Goal: Transaction & Acquisition: Purchase product/service

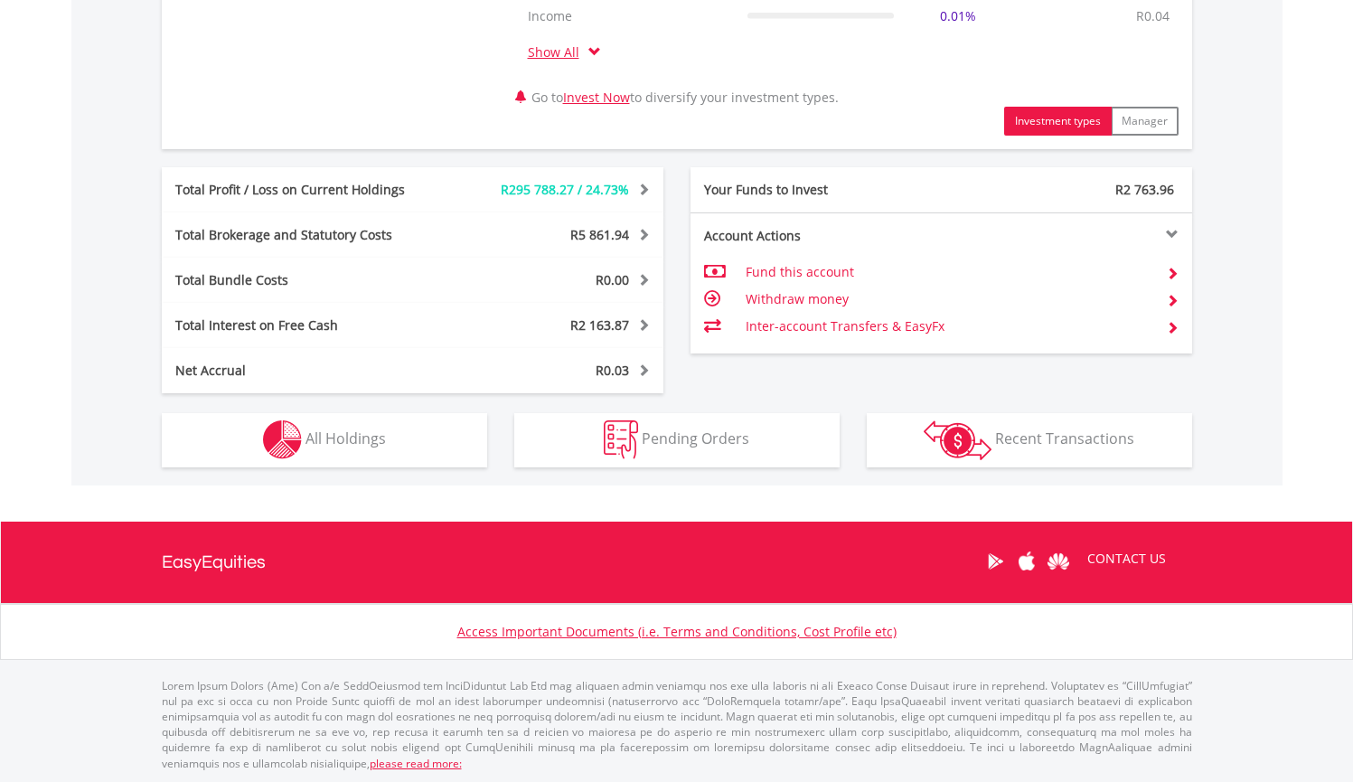
scroll to position [890, 0]
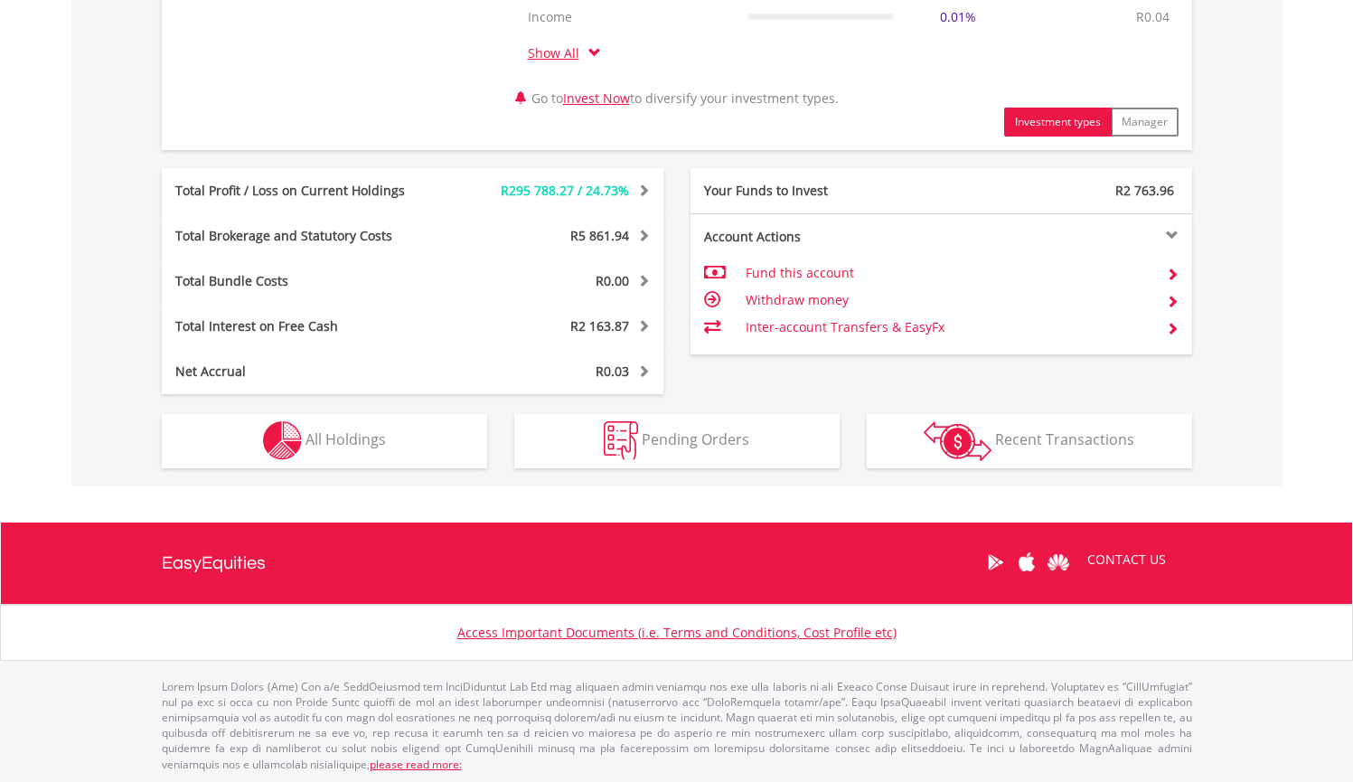
click at [419, 446] on button "Holdings All Holdings" at bounding box center [324, 441] width 325 height 54
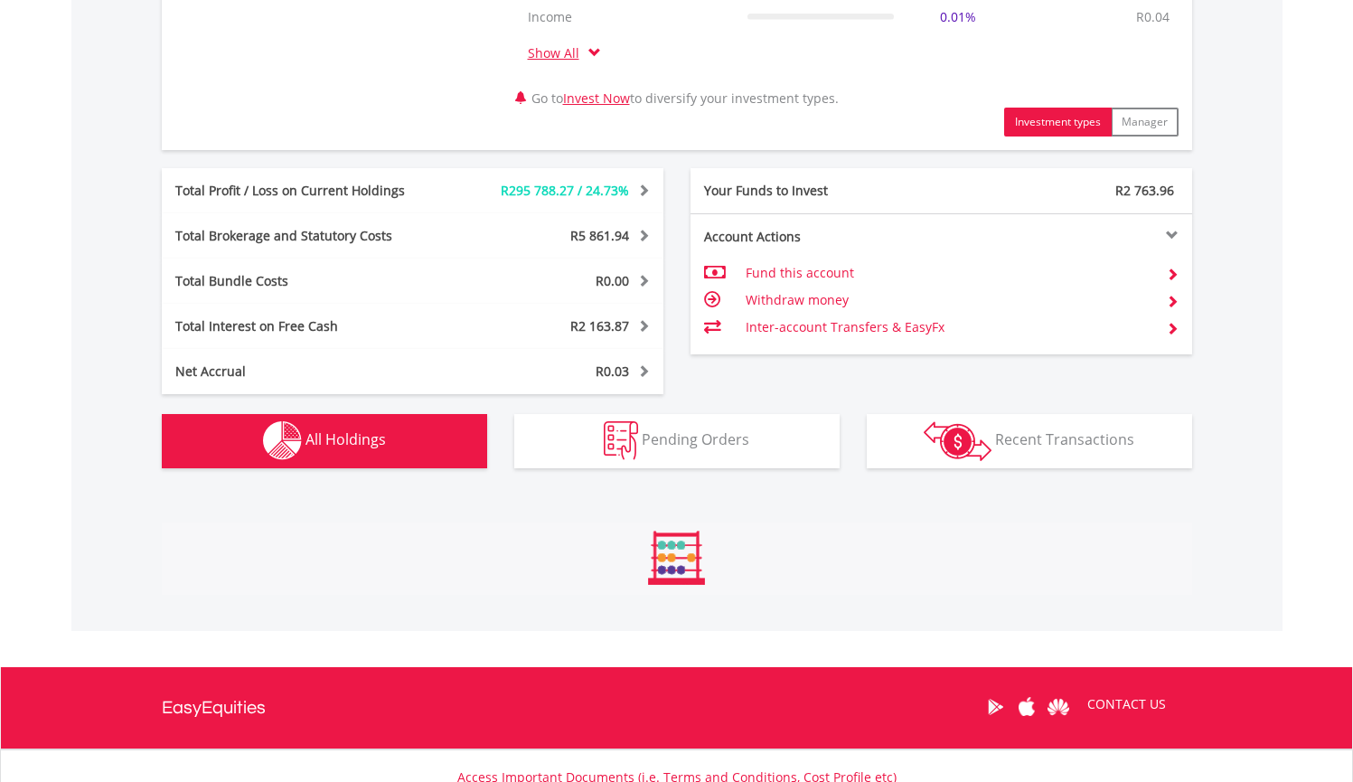
scroll to position [1412, 0]
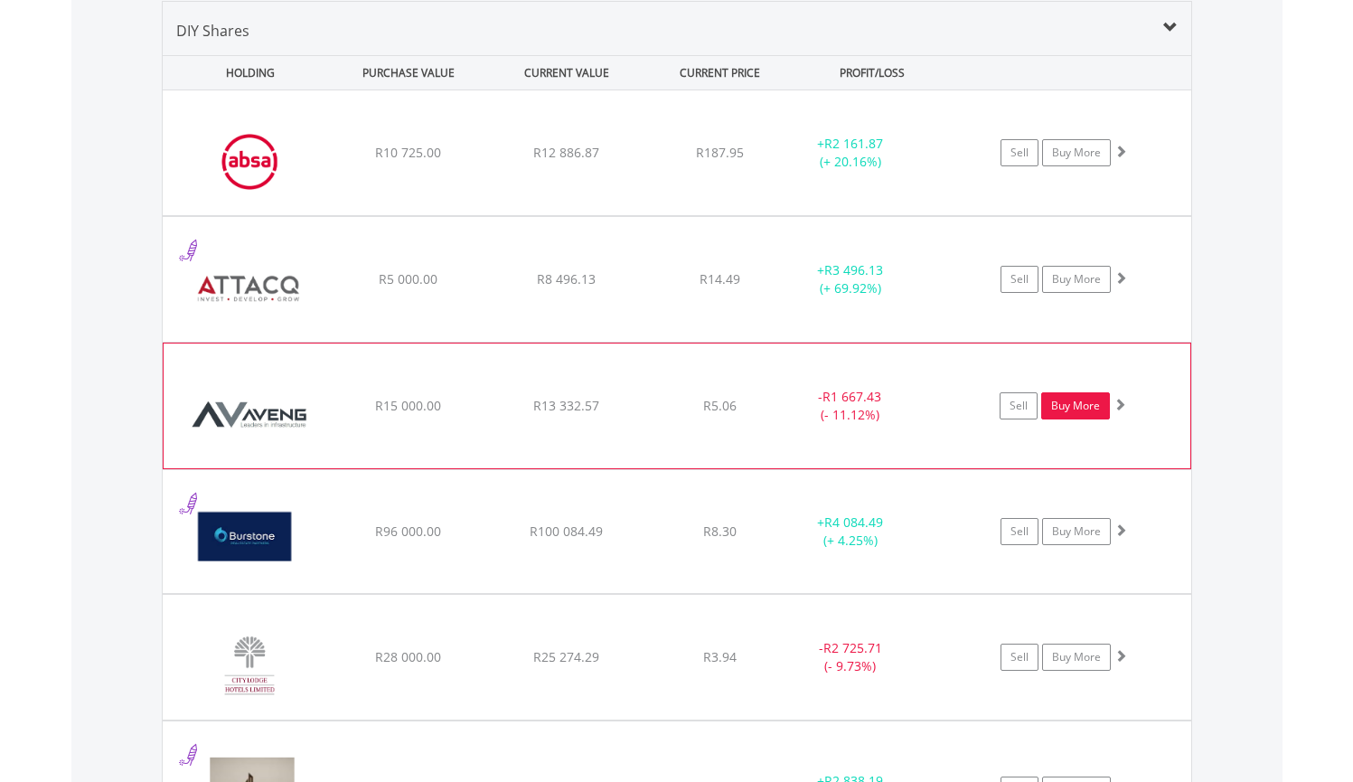
click at [1059, 404] on link "Buy More" at bounding box center [1075, 405] width 69 height 27
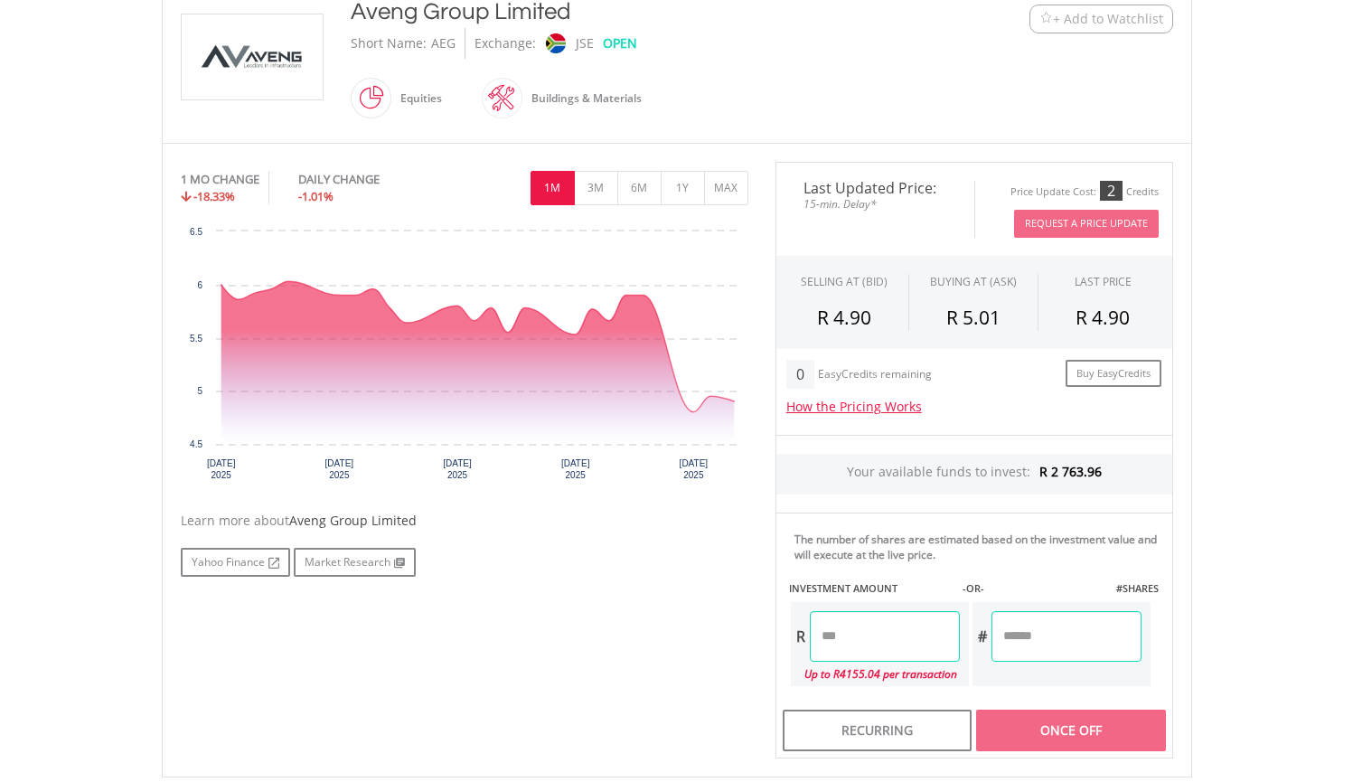
scroll to position [424, 0]
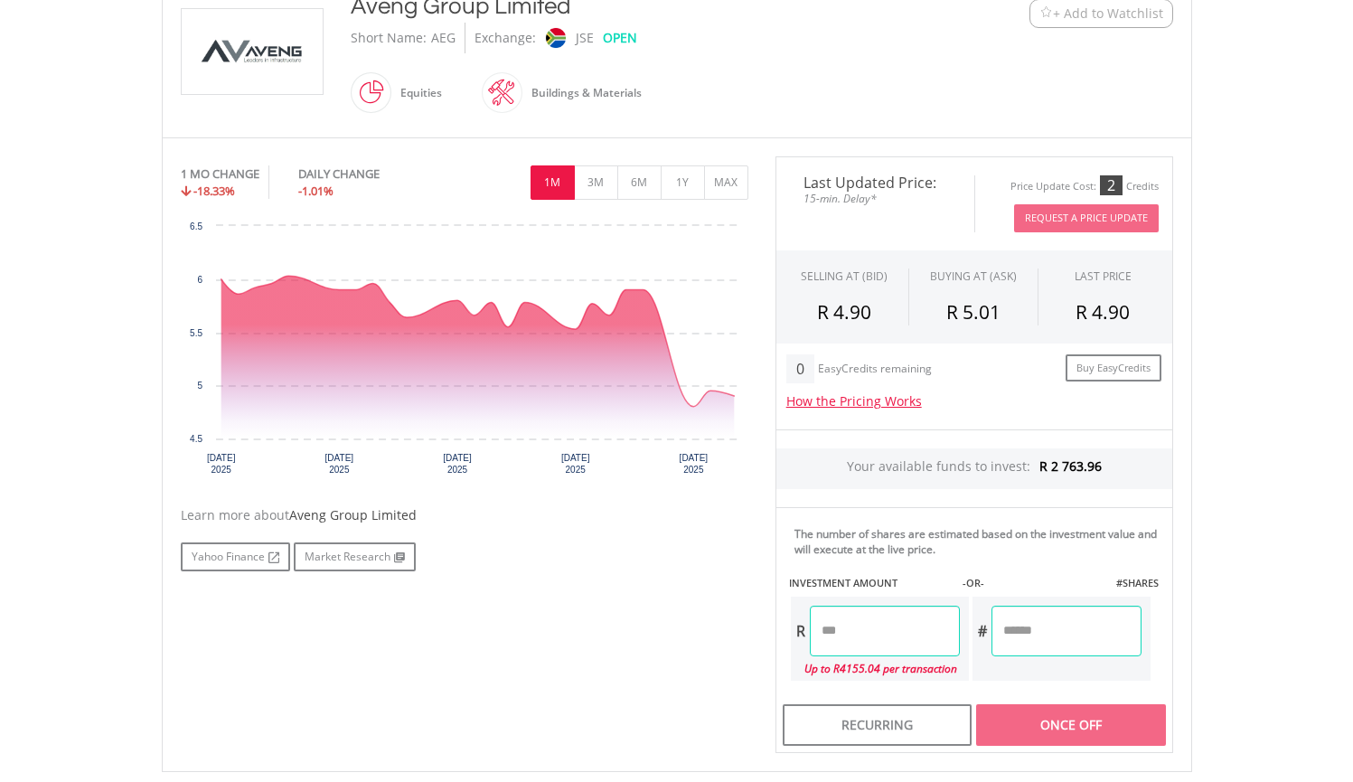
click at [903, 638] on input "number" at bounding box center [885, 631] width 150 height 51
type input "*******"
type input "********"
click at [1228, 431] on body "My Investments Invest Now New Listings Sell My Recurring Investments Pending Or…" at bounding box center [676, 339] width 1353 height 1527
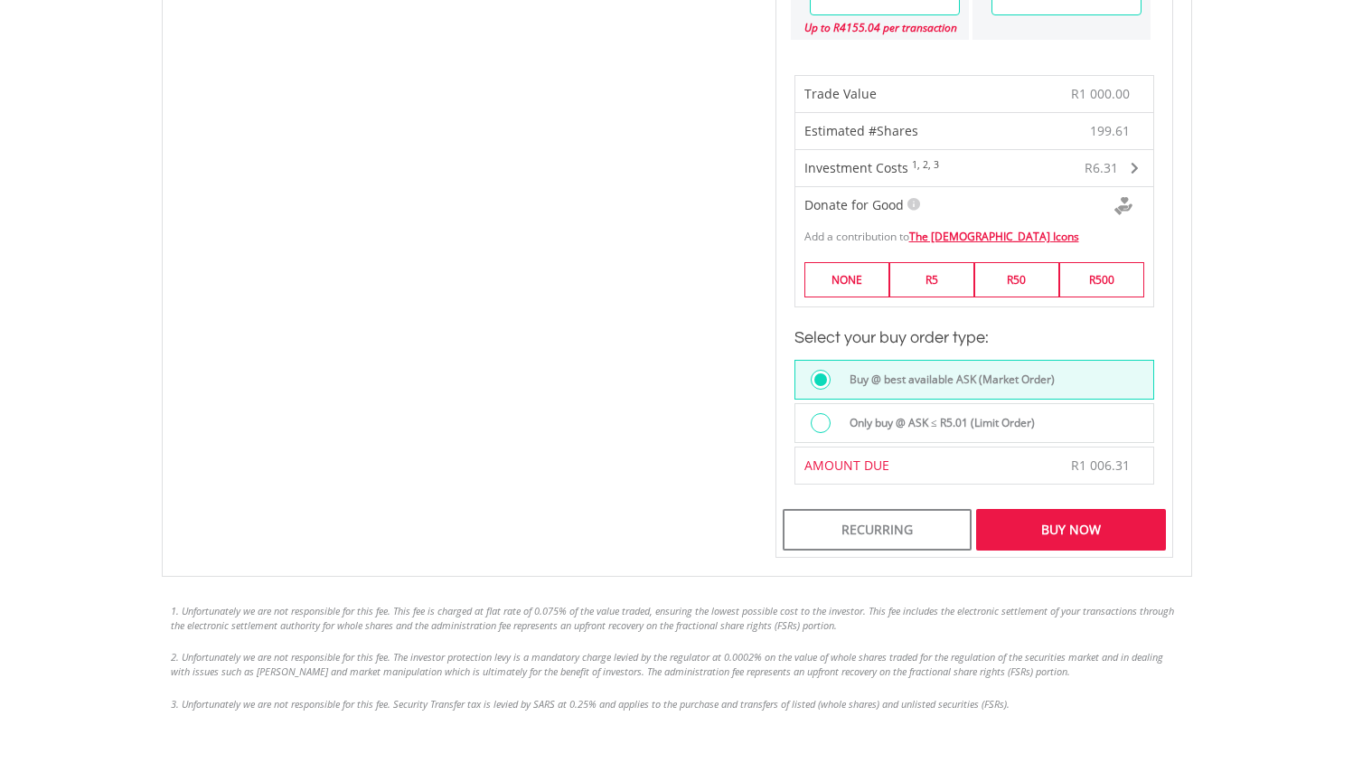
scroll to position [1107, 0]
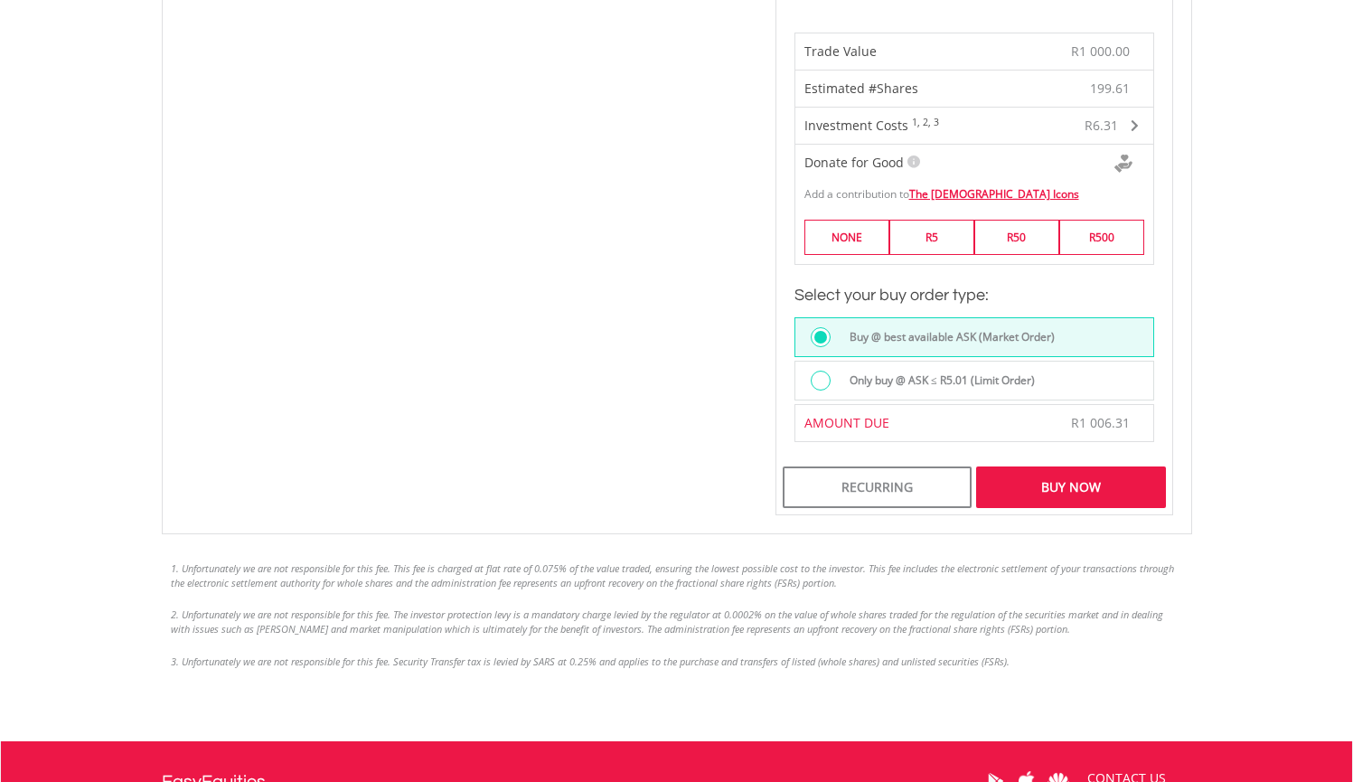
click at [1096, 492] on div "Buy Now" at bounding box center [1070, 487] width 189 height 42
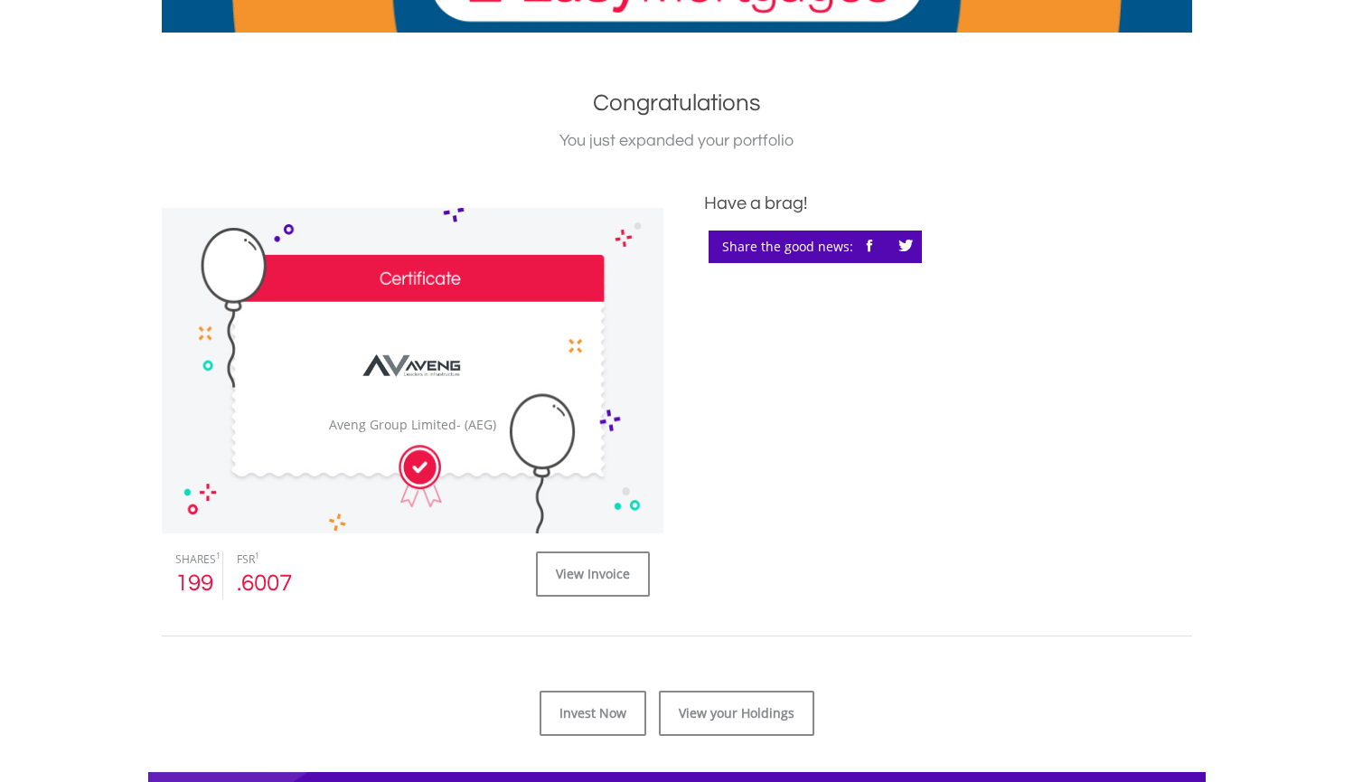
scroll to position [345, 0]
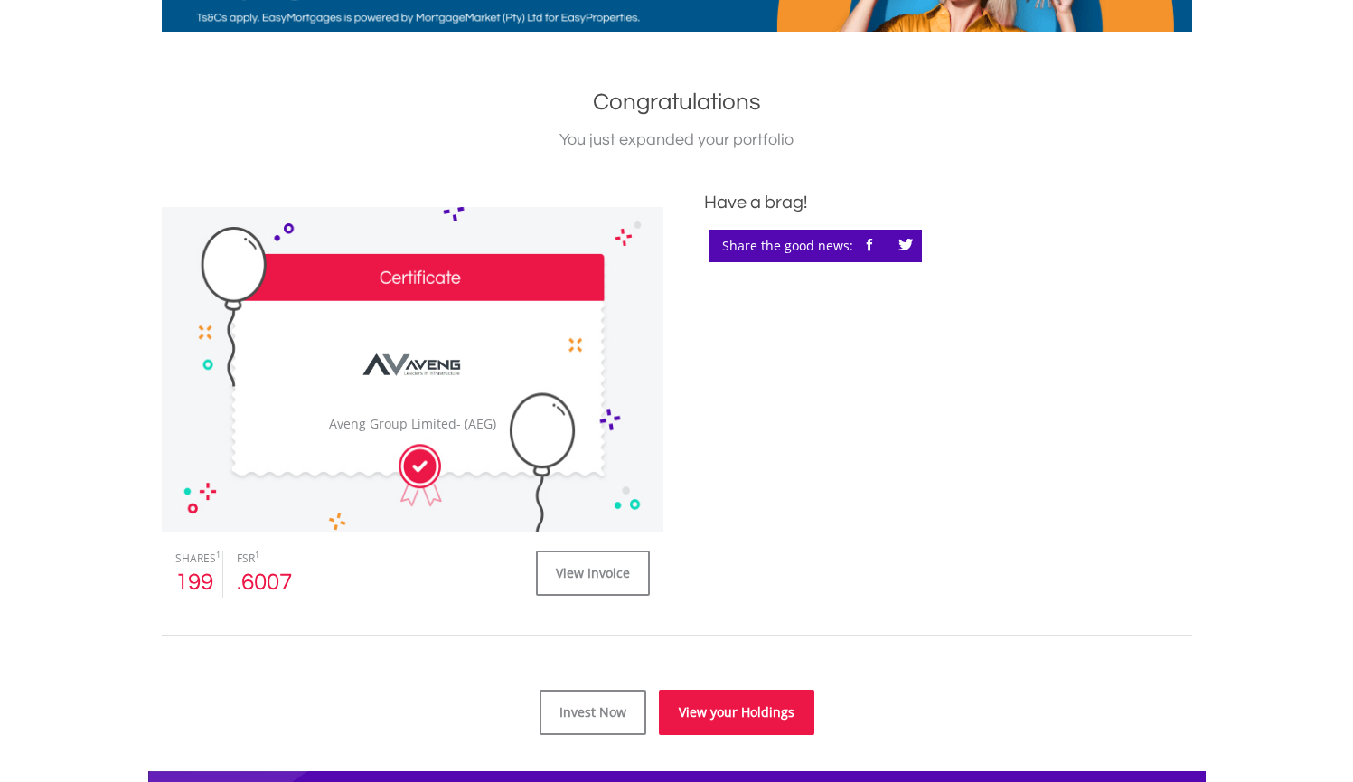
click at [745, 714] on link "View your Holdings" at bounding box center [736, 712] width 155 height 45
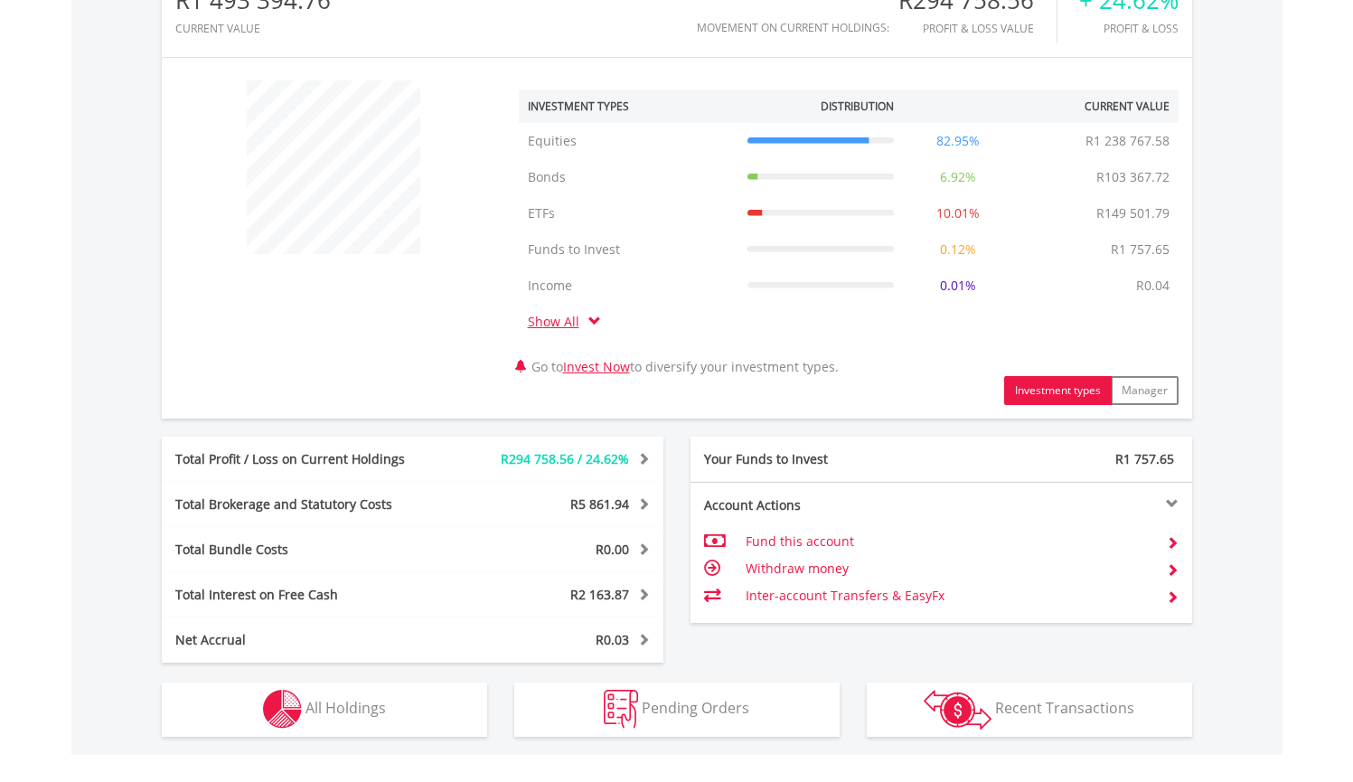
scroll to position [641, 0]
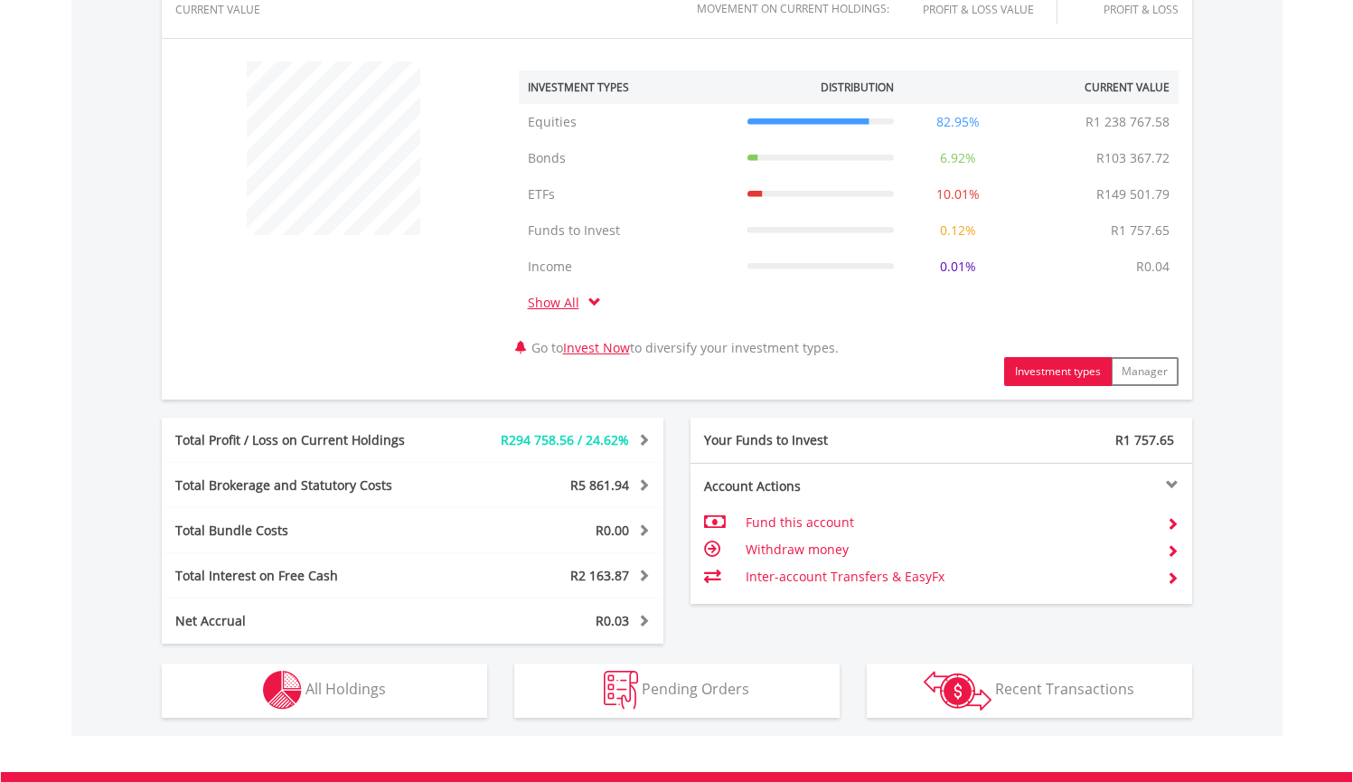
click at [332, 684] on span "All Holdings" at bounding box center [346, 689] width 80 height 20
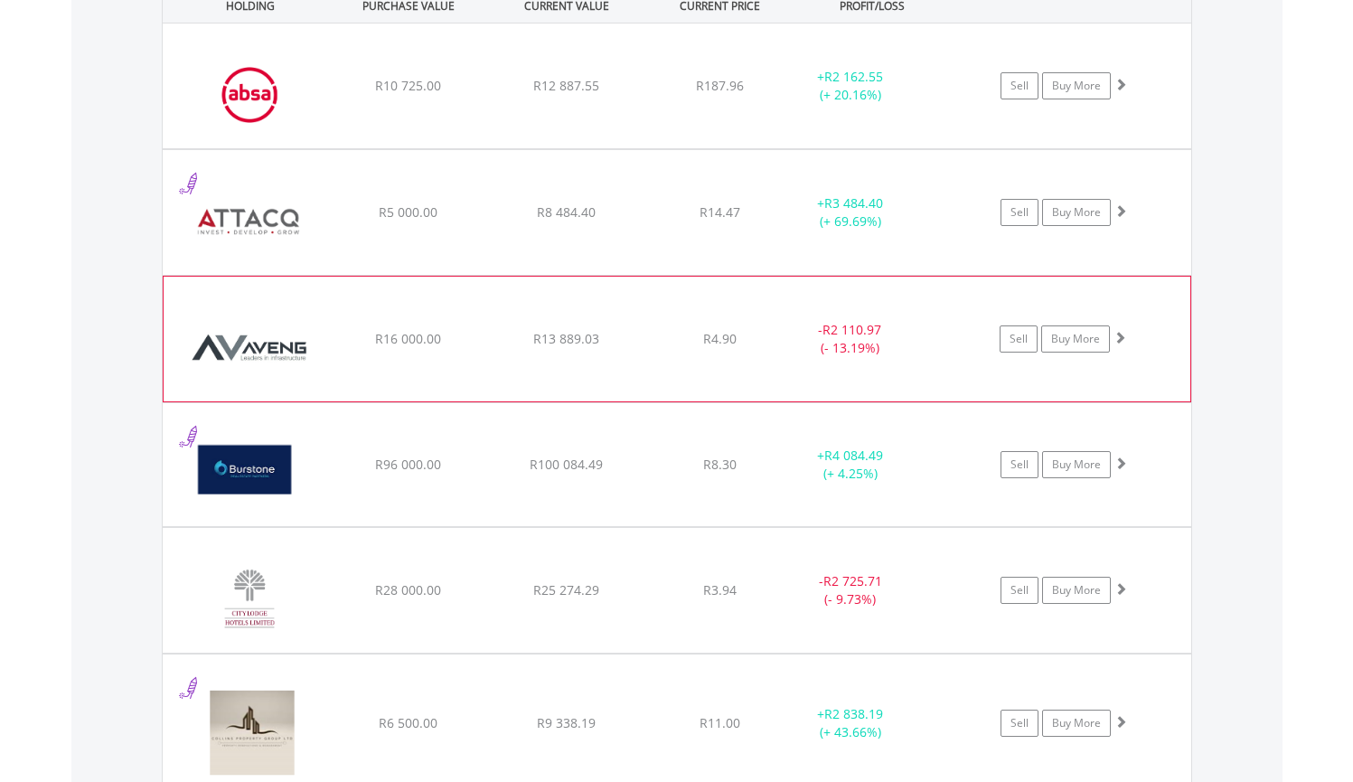
scroll to position [1483, 0]
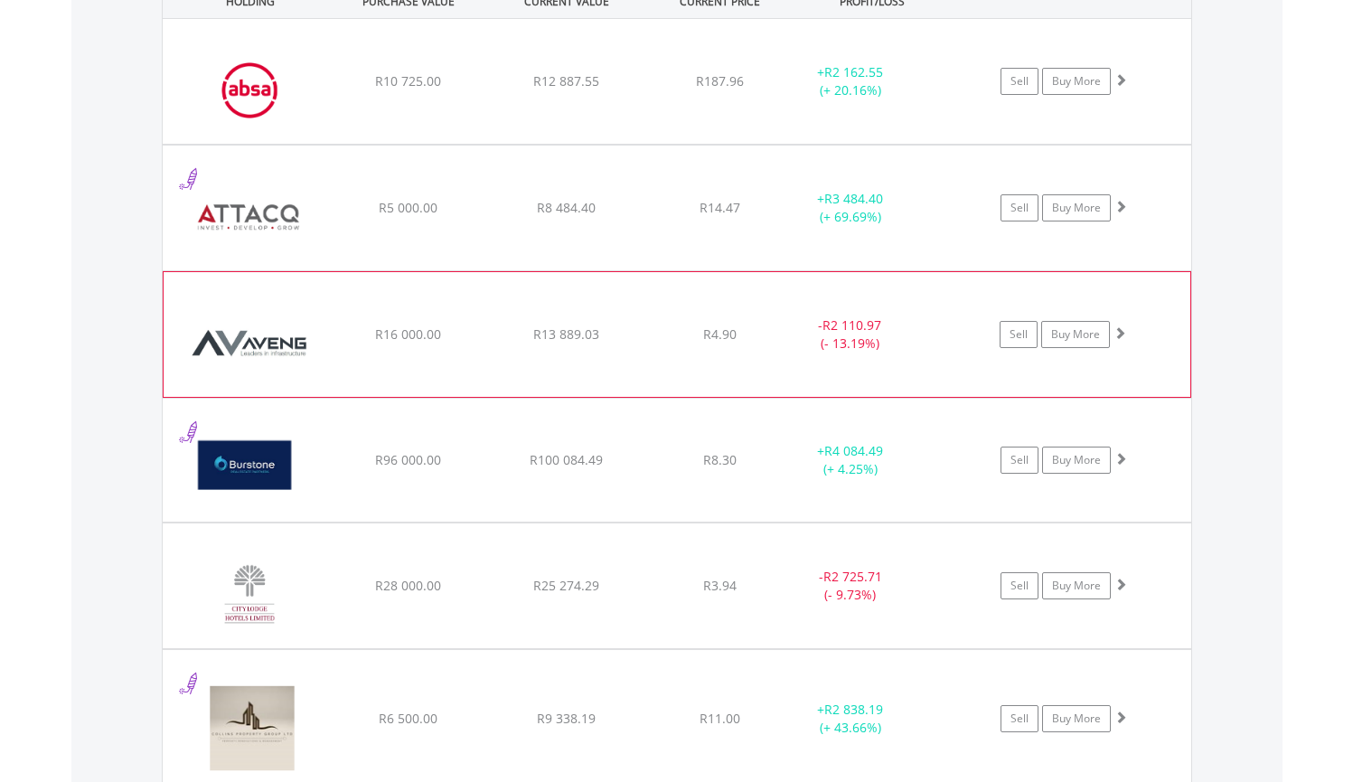
click at [1114, 336] on span at bounding box center [1120, 332] width 13 height 13
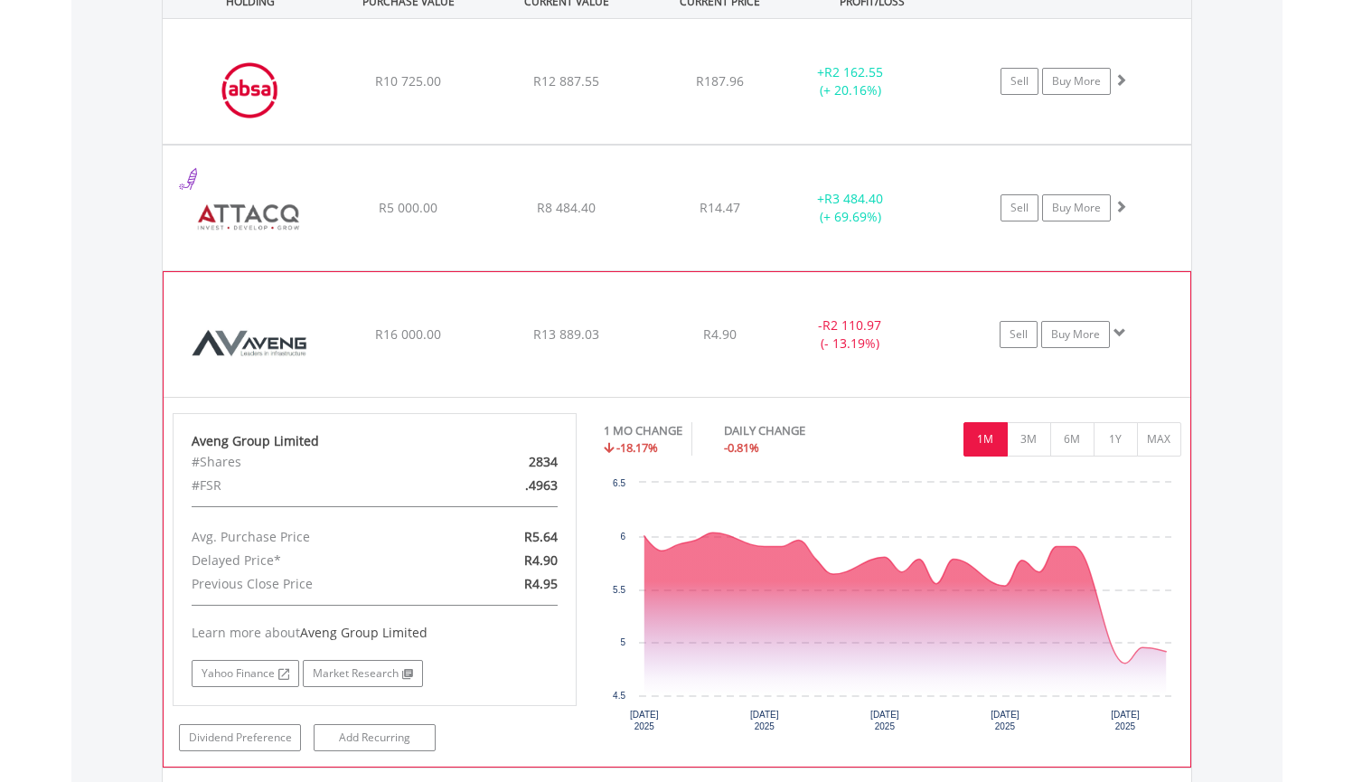
click at [1122, 334] on span at bounding box center [1120, 332] width 13 height 13
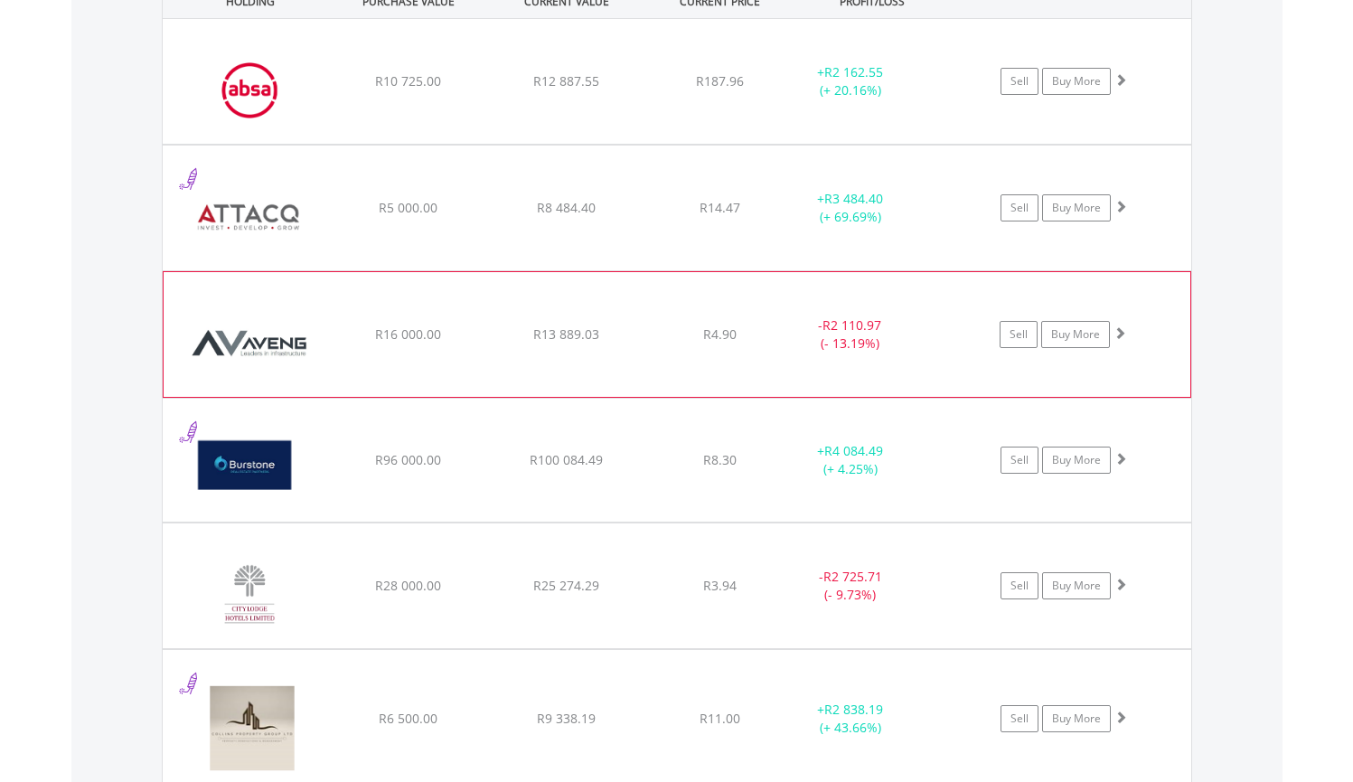
click at [1124, 331] on span at bounding box center [1120, 332] width 13 height 13
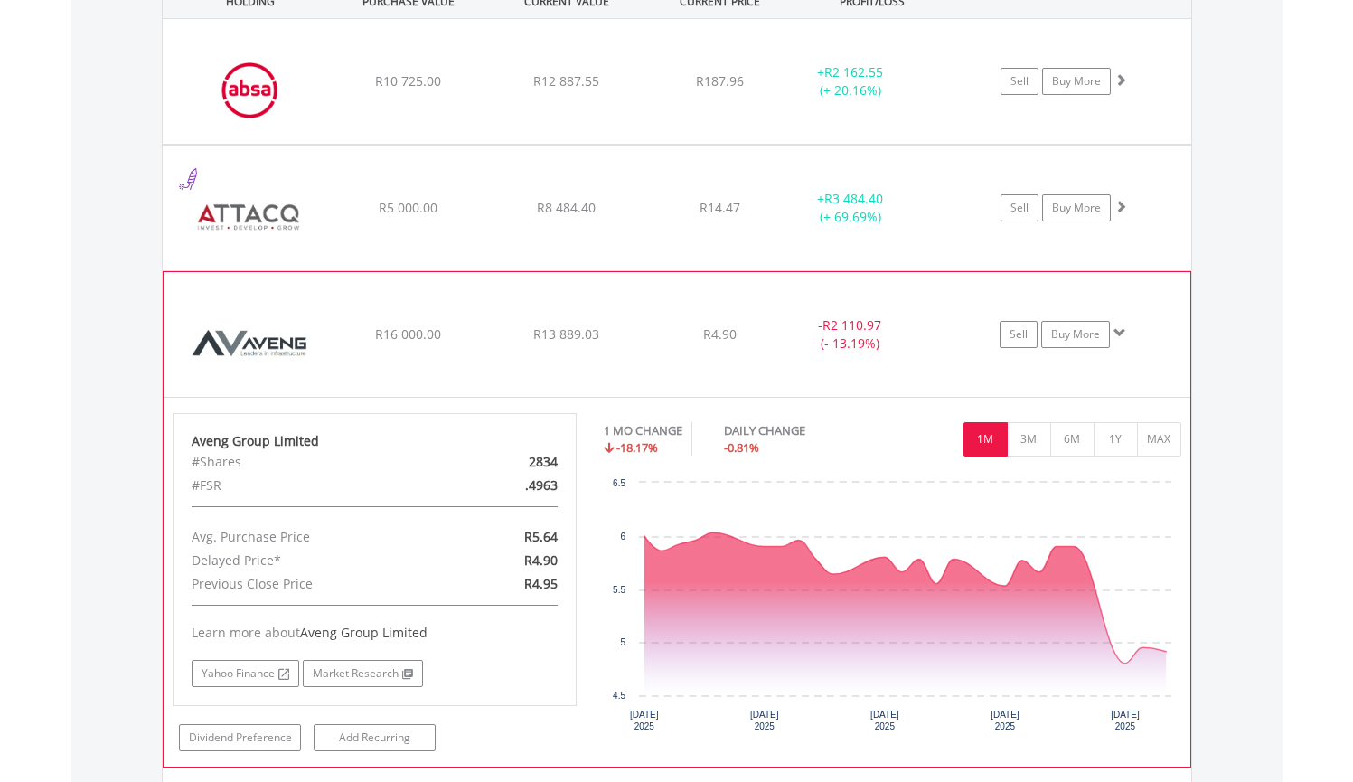
click at [1118, 332] on span at bounding box center [1120, 332] width 13 height 13
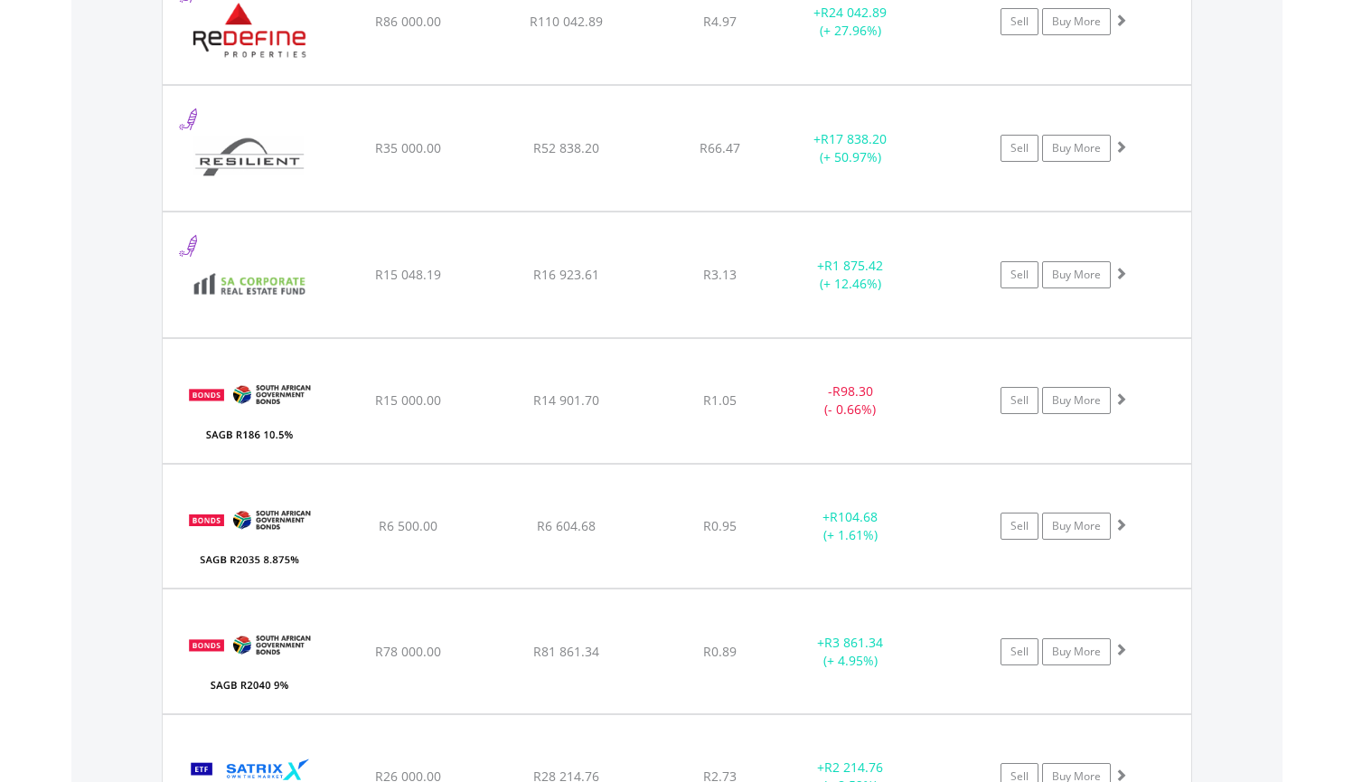
scroll to position [4226, 0]
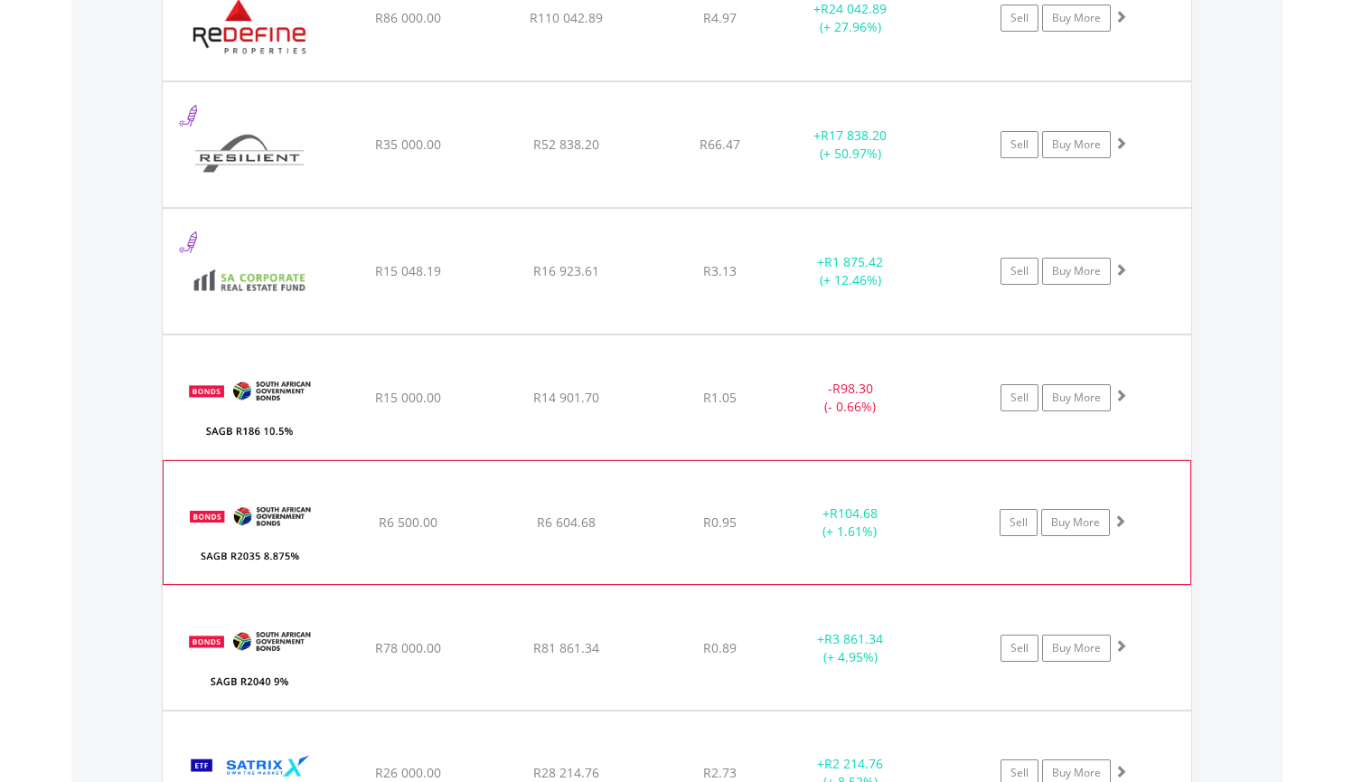
click at [1123, 523] on span at bounding box center [1120, 520] width 13 height 13
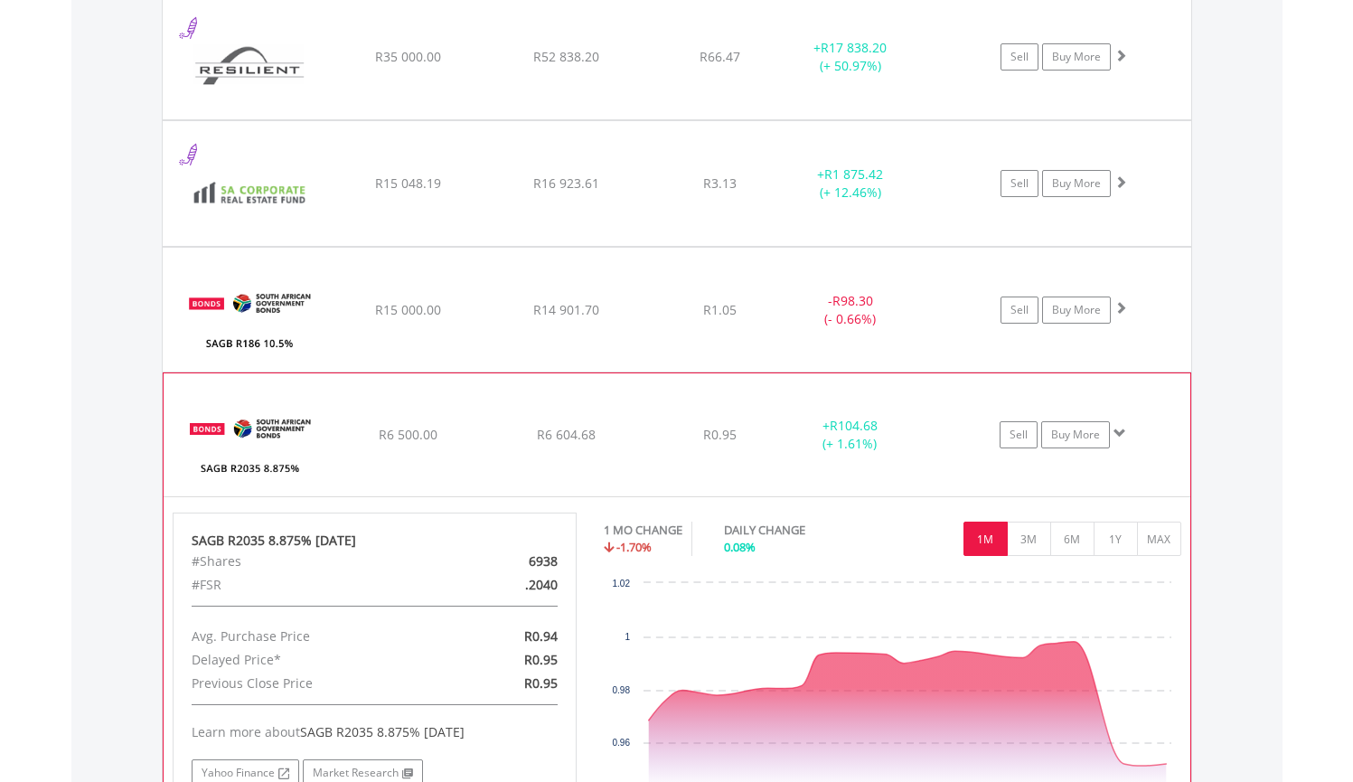
scroll to position [4314, 0]
click at [1068, 430] on link "Buy More" at bounding box center [1075, 434] width 69 height 27
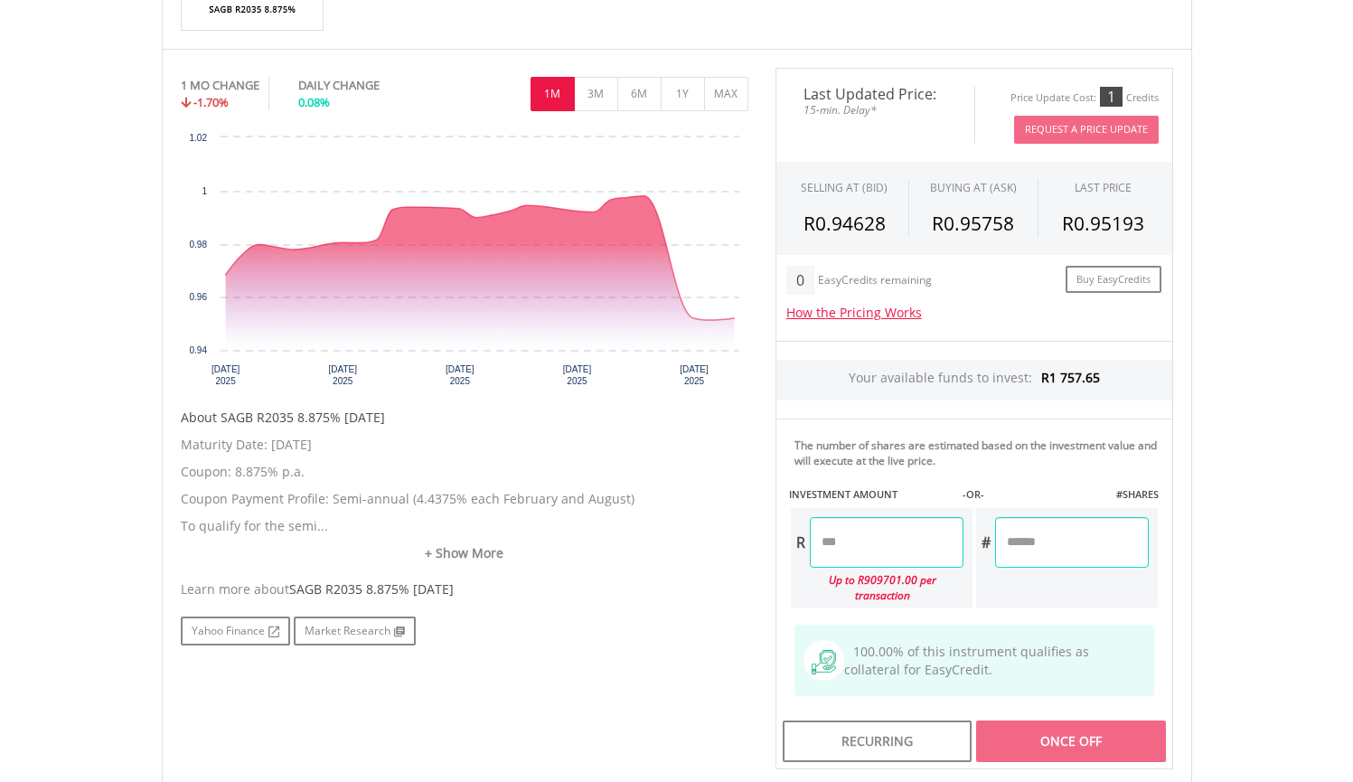
scroll to position [491, 0]
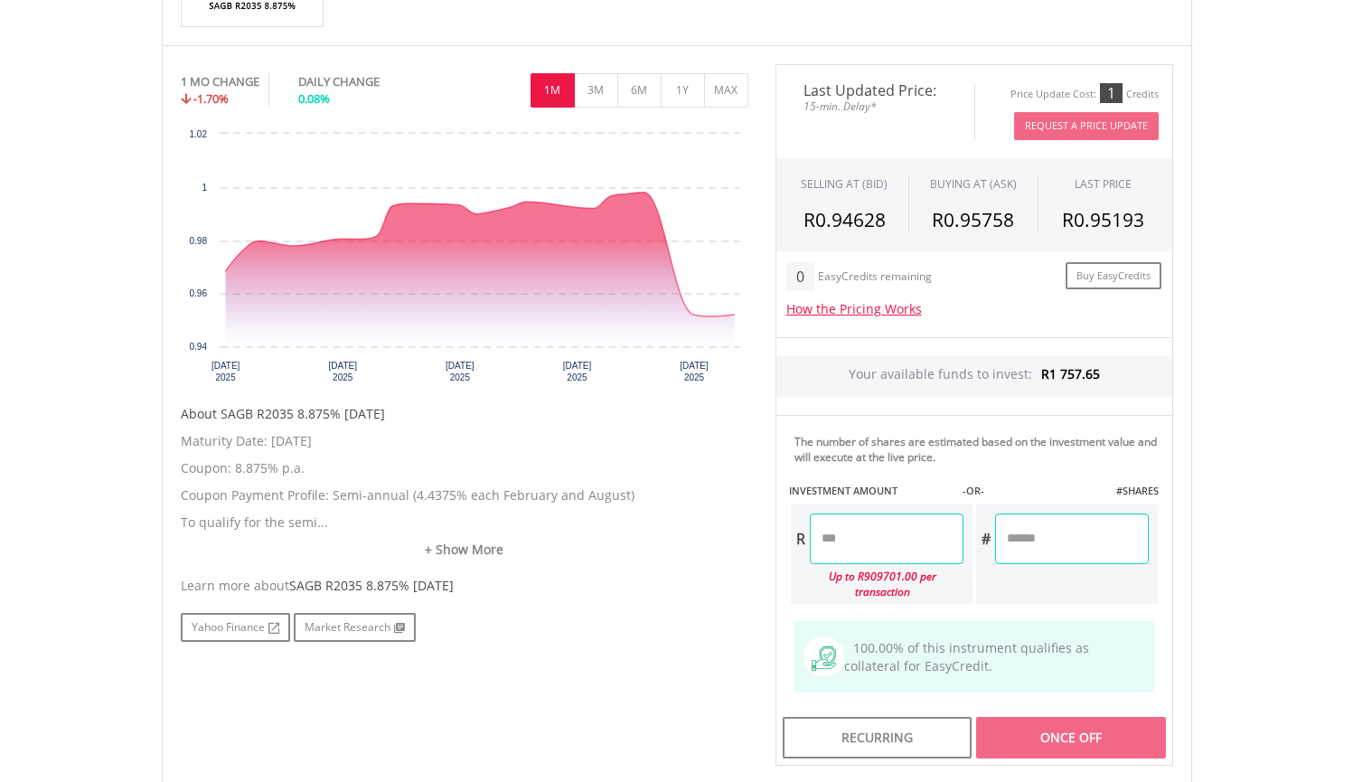
click at [867, 539] on input "number" at bounding box center [887, 538] width 154 height 51
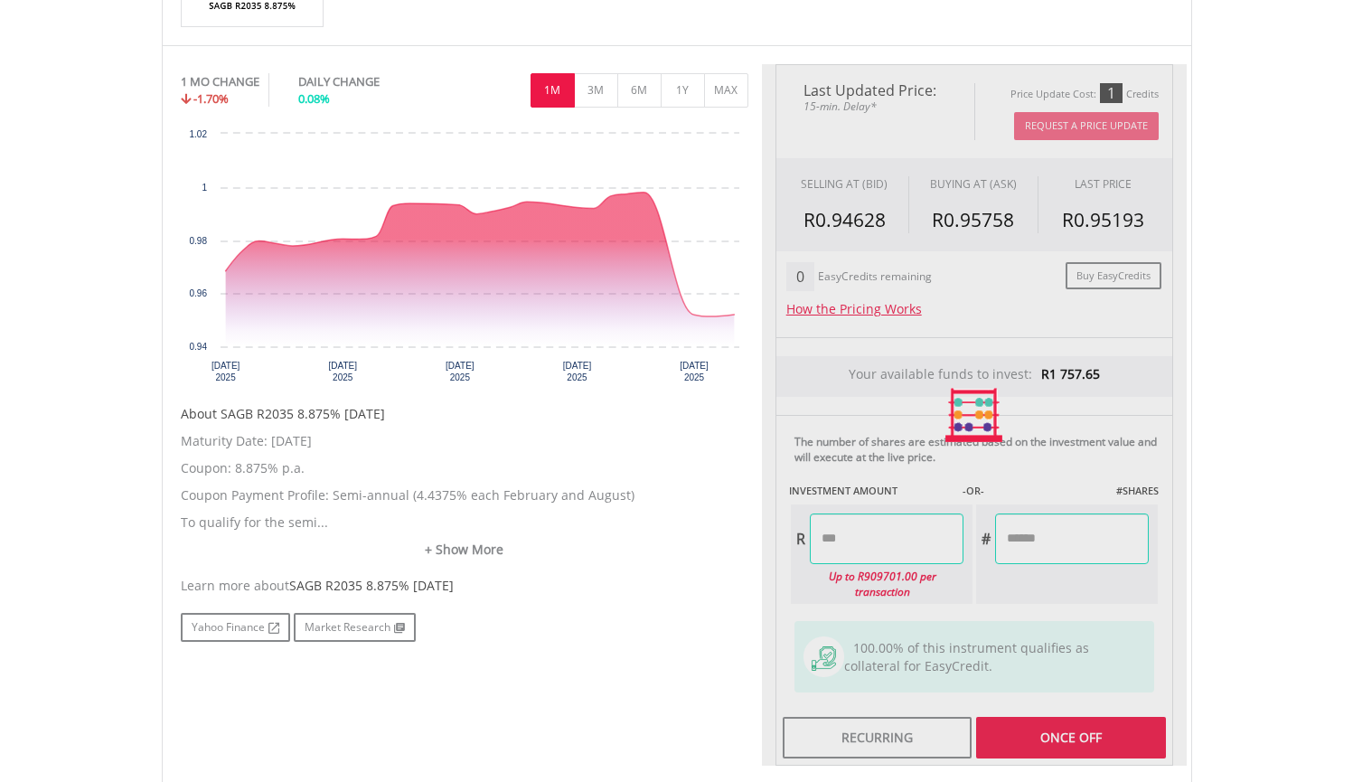
click at [1253, 416] on body "My Investments Invest Now New Listings Sell My Recurring Investments Pending Or…" at bounding box center [676, 312] width 1353 height 1606
type input "******"
type input "********"
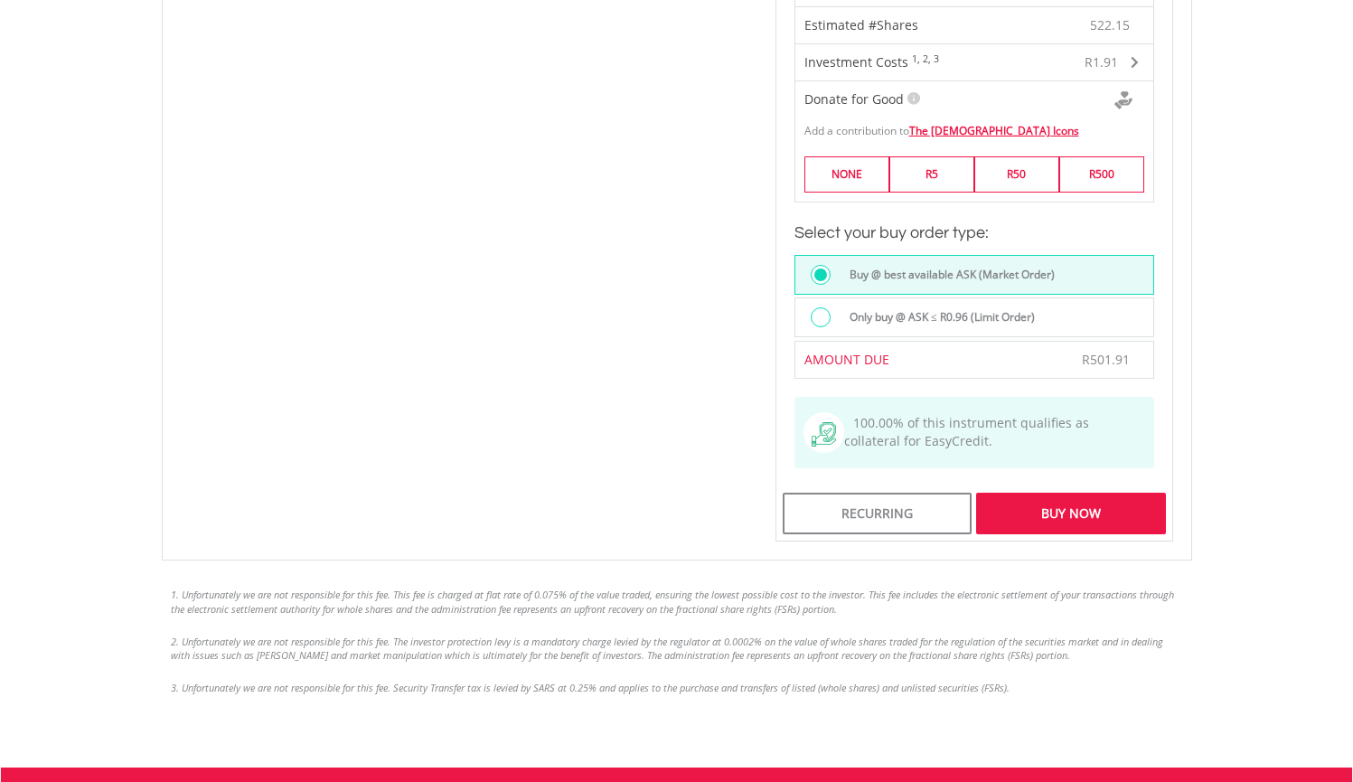
scroll to position [1167, 0]
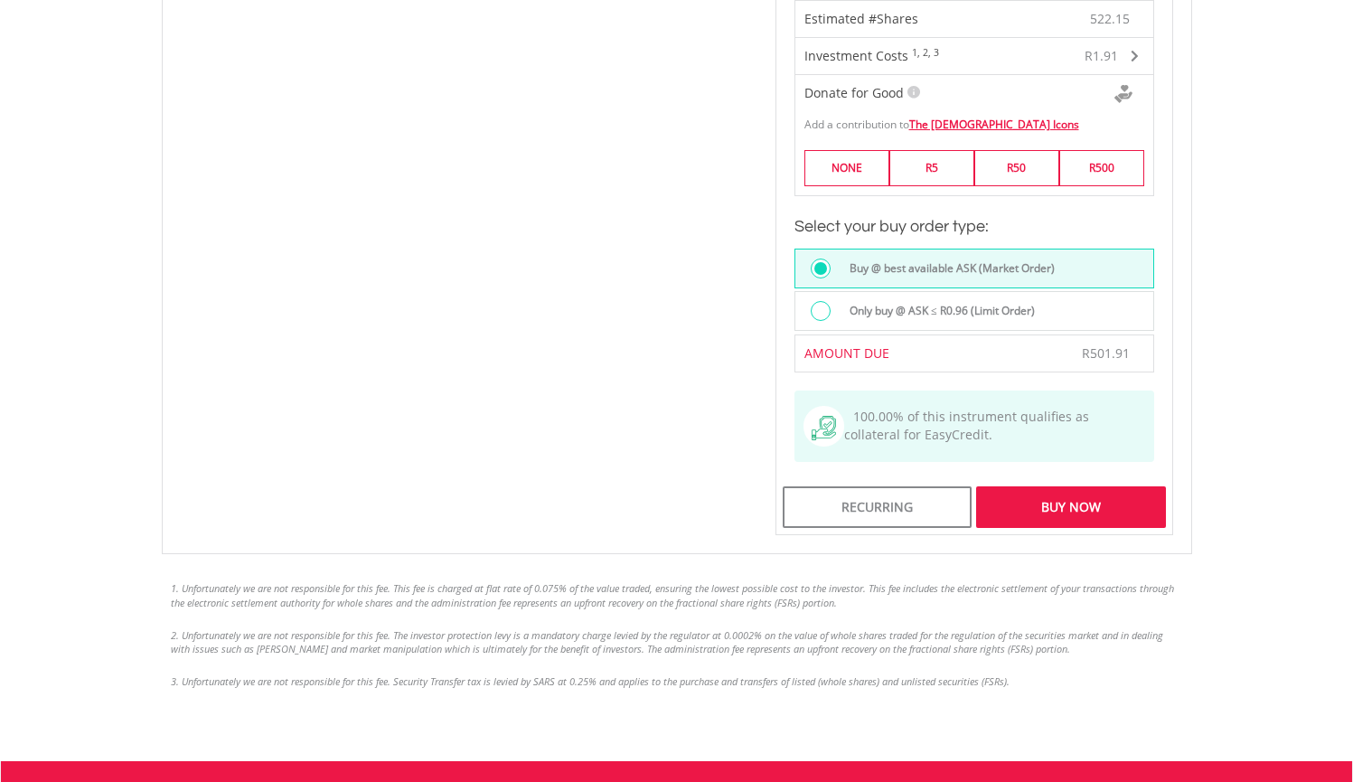
click at [1086, 507] on div "Buy Now" at bounding box center [1070, 507] width 189 height 42
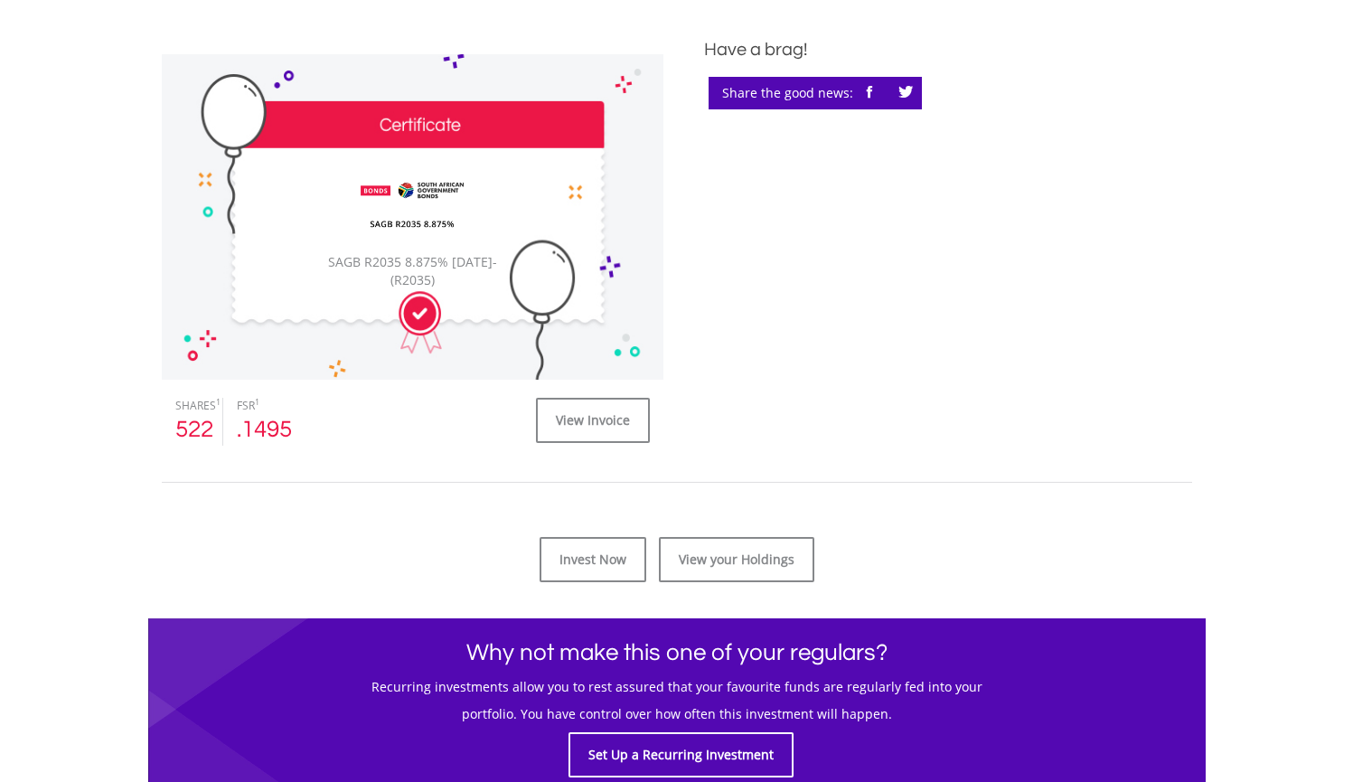
scroll to position [499, 0]
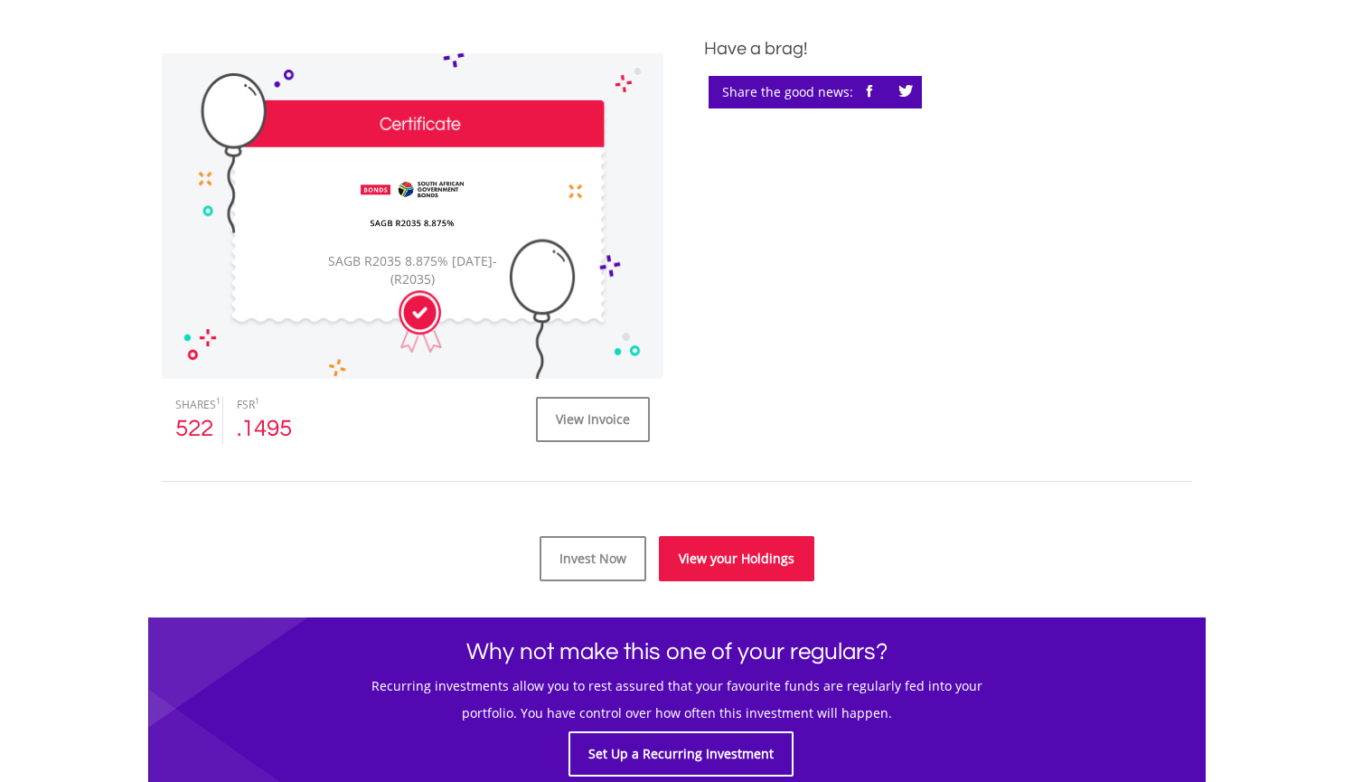
click at [713, 560] on link "View your Holdings" at bounding box center [736, 558] width 155 height 45
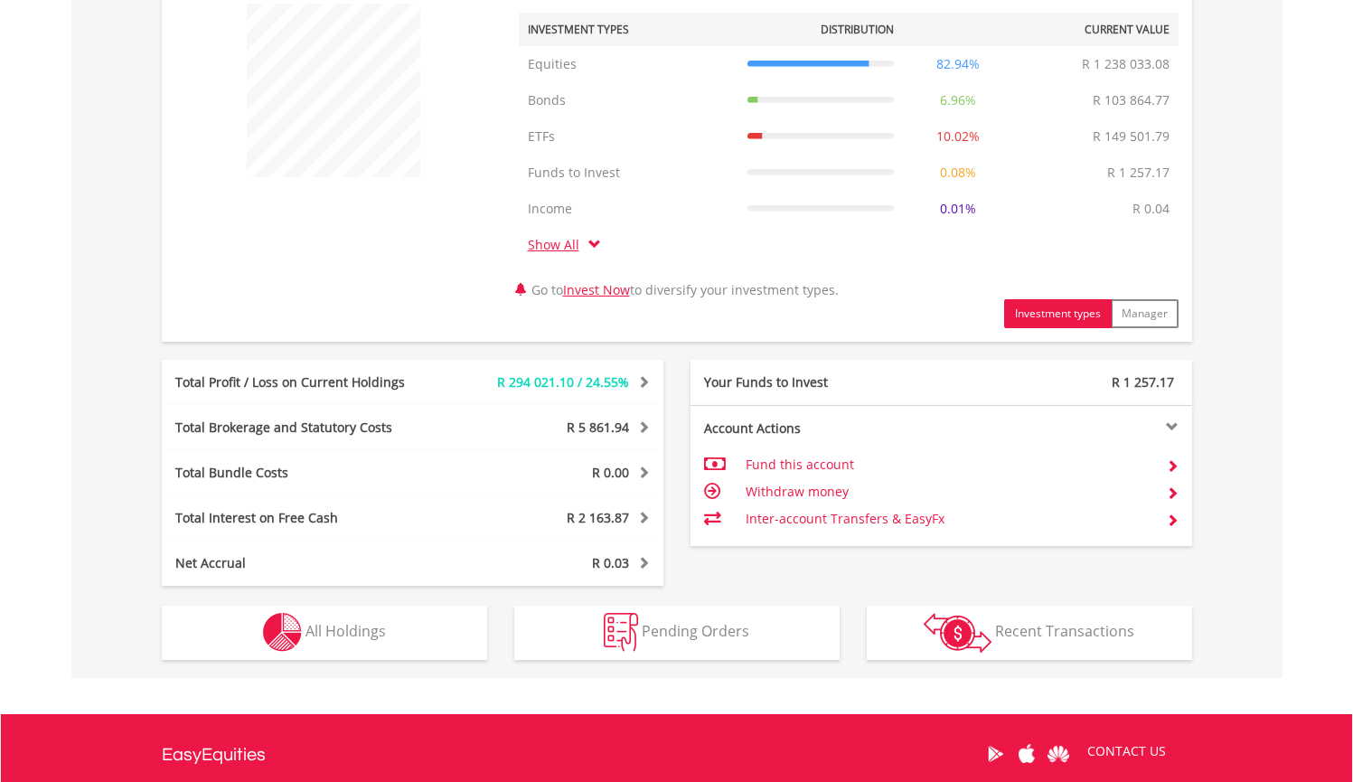
scroll to position [701, 0]
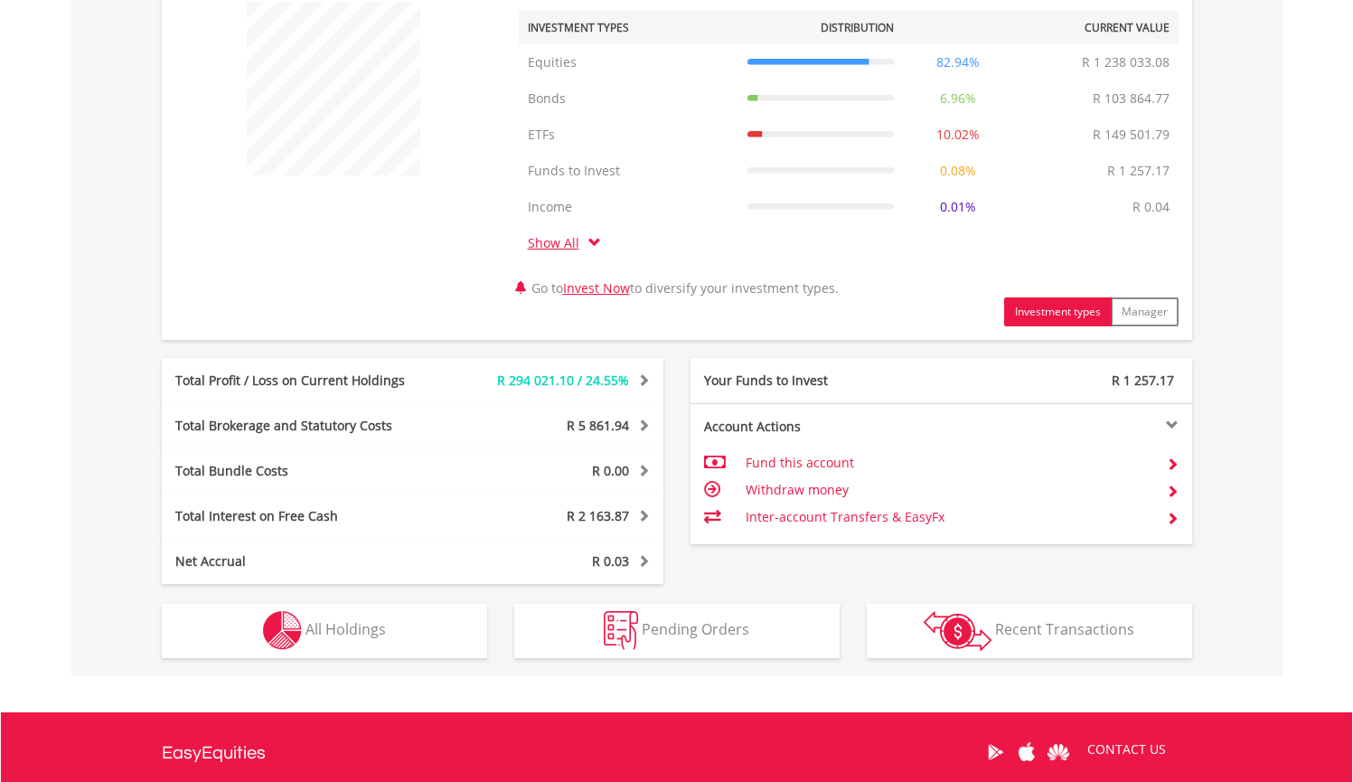
click at [408, 629] on button "Holdings All Holdings" at bounding box center [324, 631] width 325 height 54
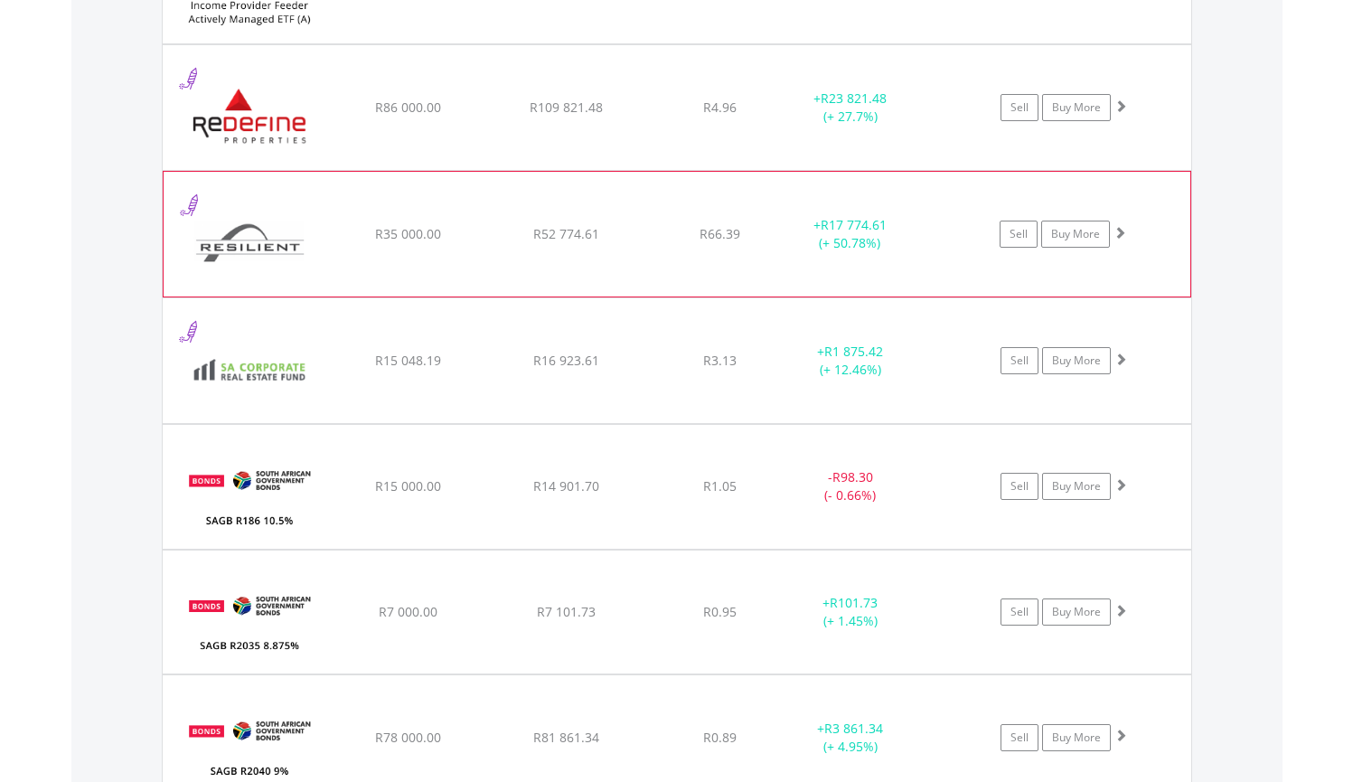
scroll to position [4159, 0]
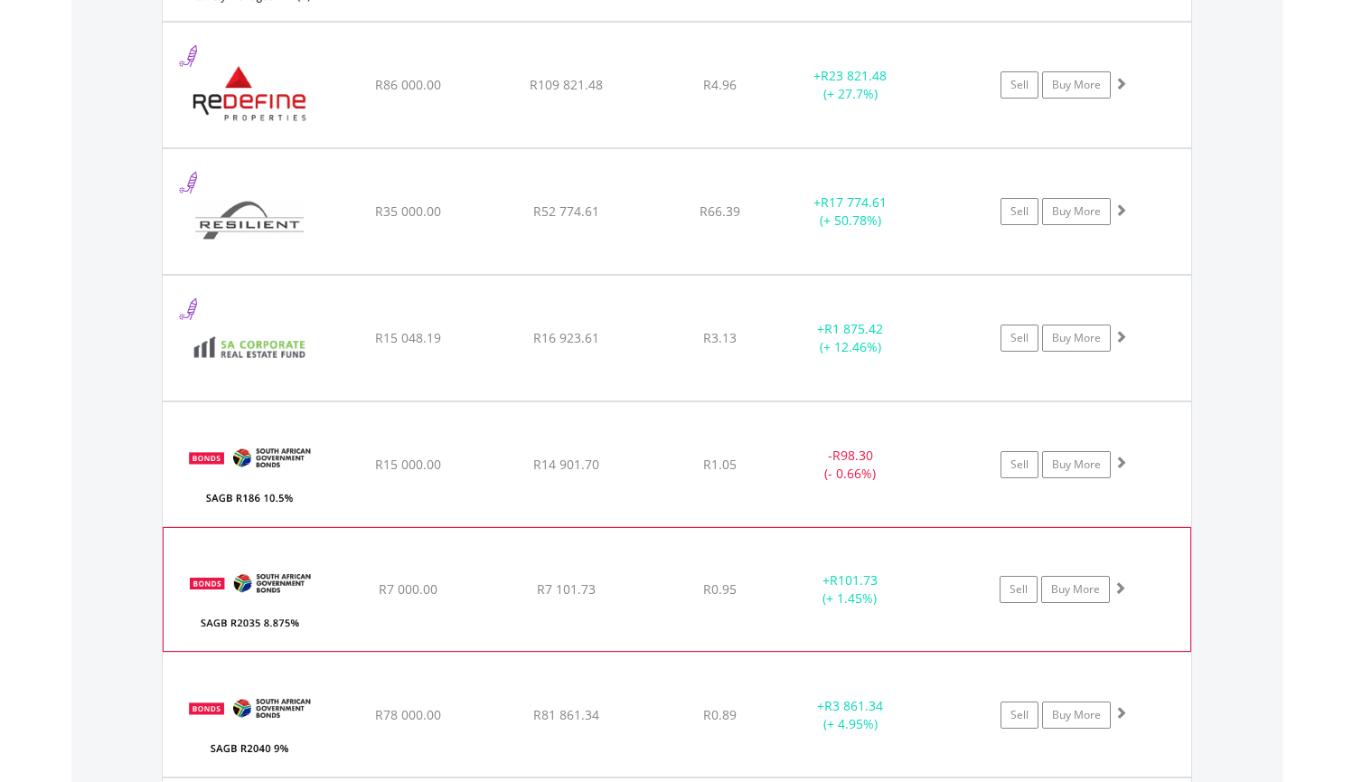
click at [1118, 587] on span at bounding box center [1120, 587] width 13 height 13
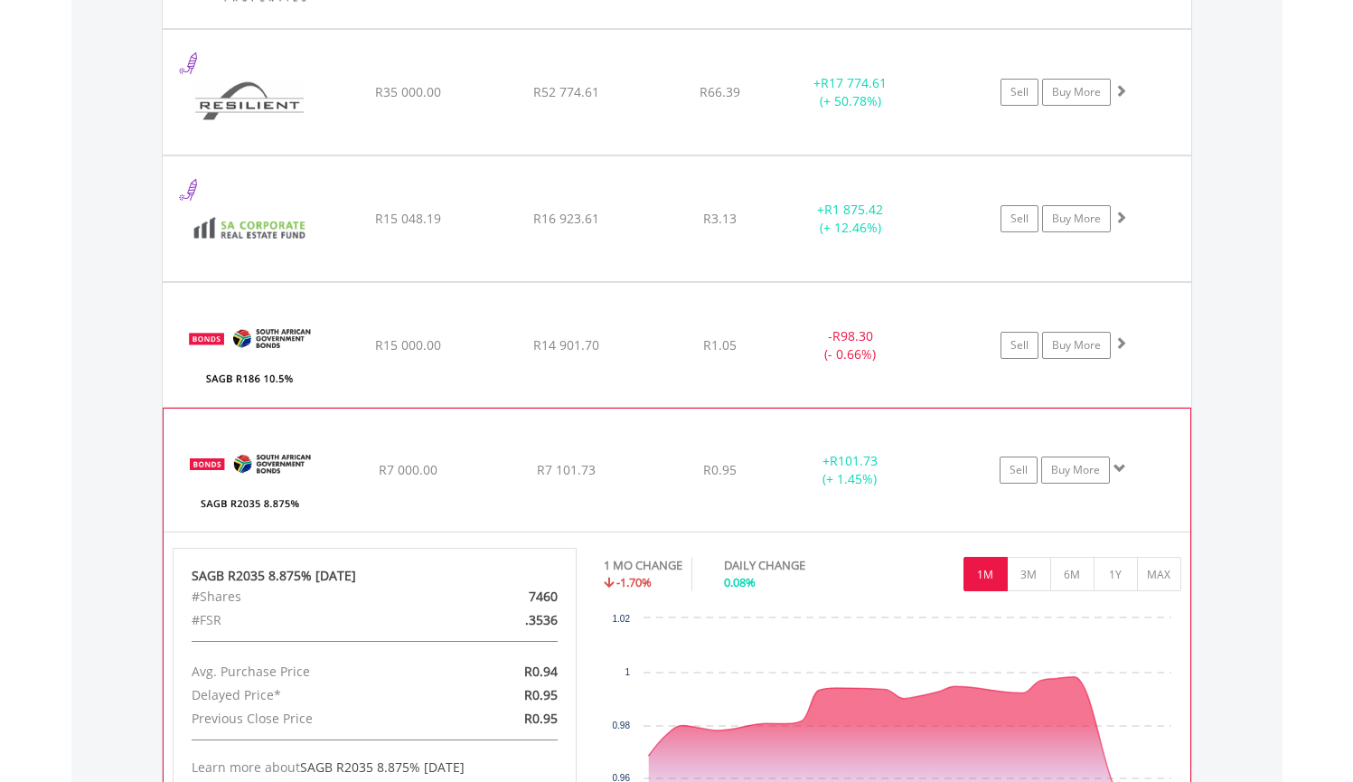
scroll to position [4279, 0]
click at [1119, 466] on span at bounding box center [1120, 467] width 13 height 13
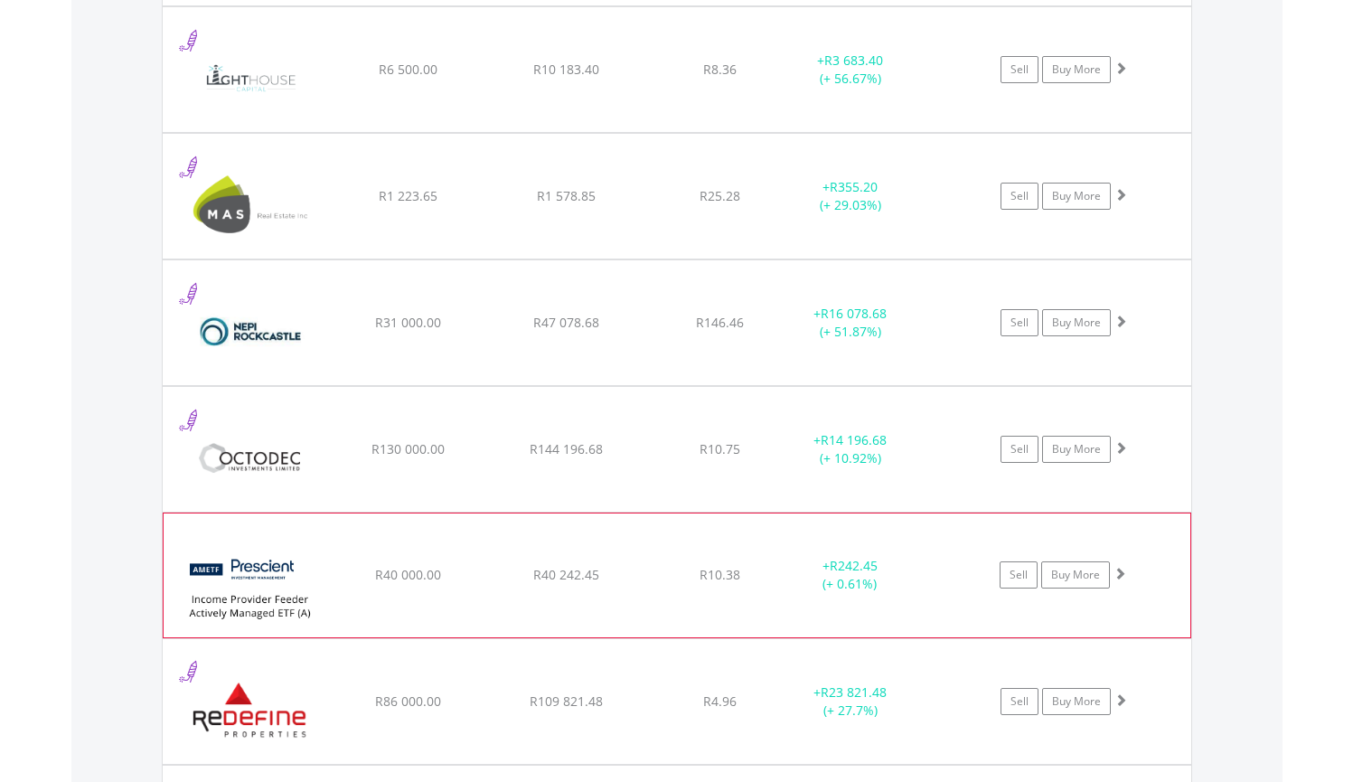
scroll to position [3484, 0]
